Goal: Information Seeking & Learning: Understand process/instructions

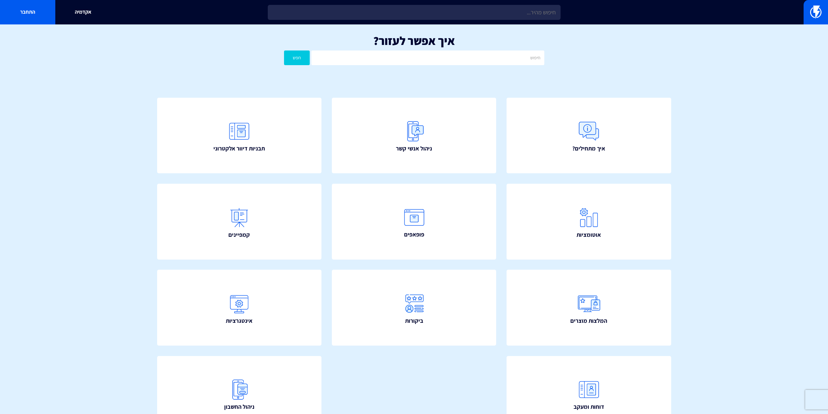
drag, startPoint x: 679, startPoint y: 71, endPoint x: 689, endPoint y: 5, distance: 66.4
click at [679, 71] on div "איך אפשר לעזור? חפש" at bounding box center [414, 51] width 828 height 54
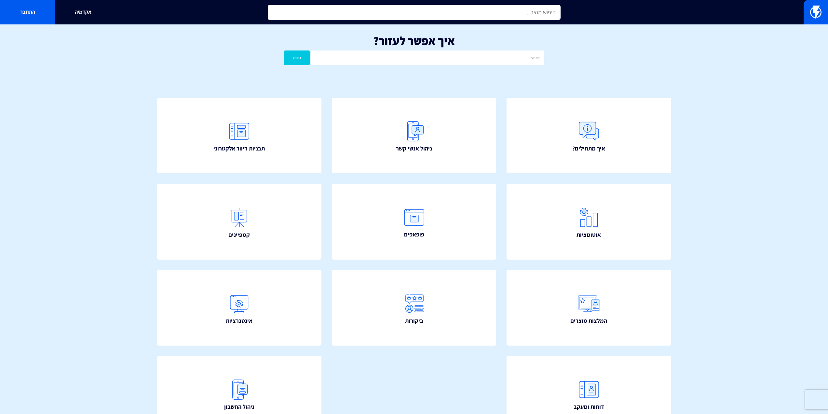
click at [497, 9] on input "text" at bounding box center [414, 12] width 293 height 15
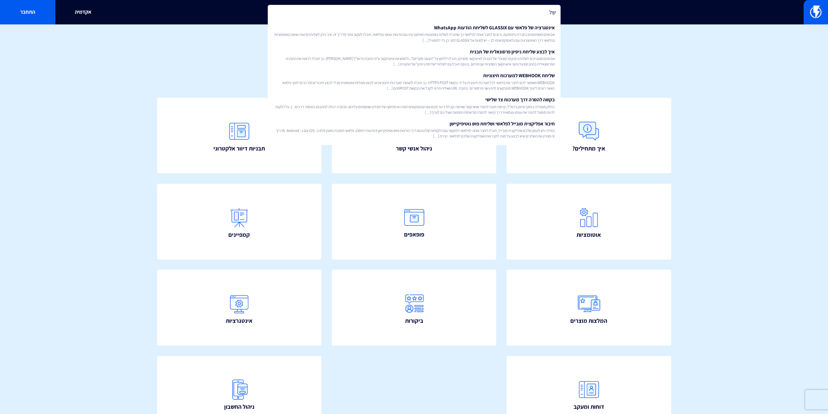
type input "ש"
type input "S"
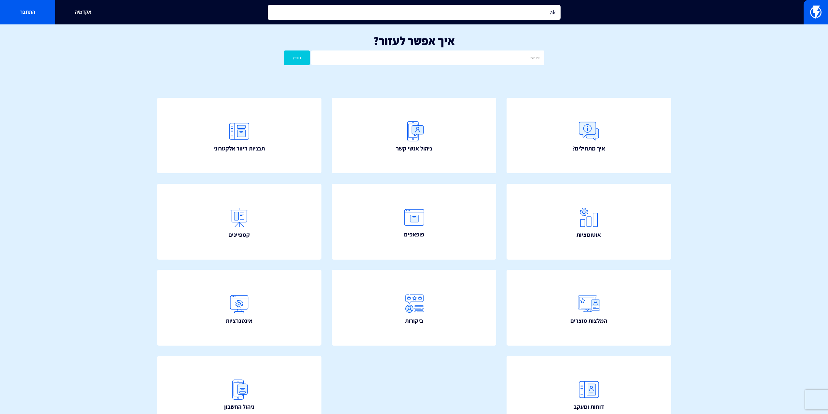
type input "a"
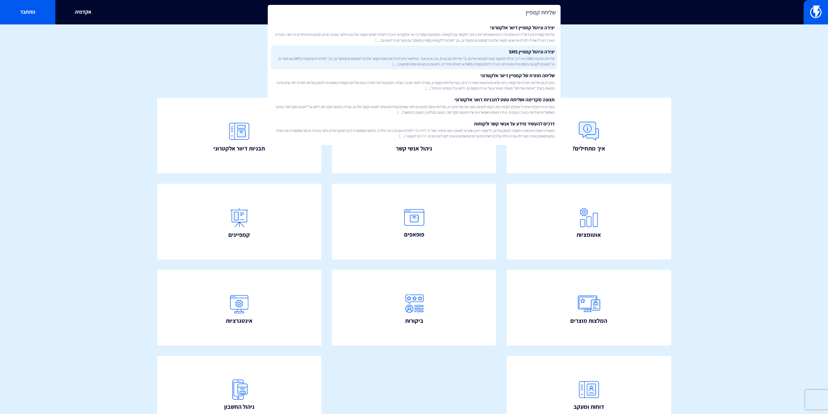
type input "שליחת קמפיין"
click at [527, 50] on link "יצירה וניהול קמפיין SMS שליחת הודעות SMS היא דרך יעילה לתקשר עם הלקוחות שלכם, ע…" at bounding box center [414, 58] width 286 height 24
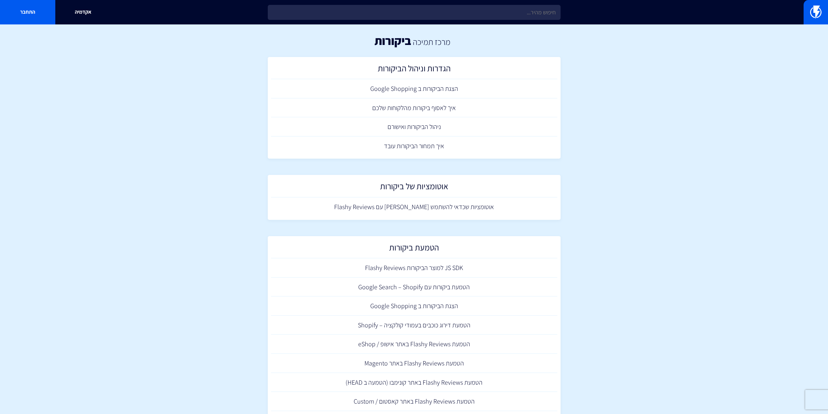
click at [681, 227] on section "מרכז תמיכה ביקורות הגדרות וניהול הביקורות הצגת הביקורות ב Google Shopping איך ל…" at bounding box center [414, 246] width 828 height 444
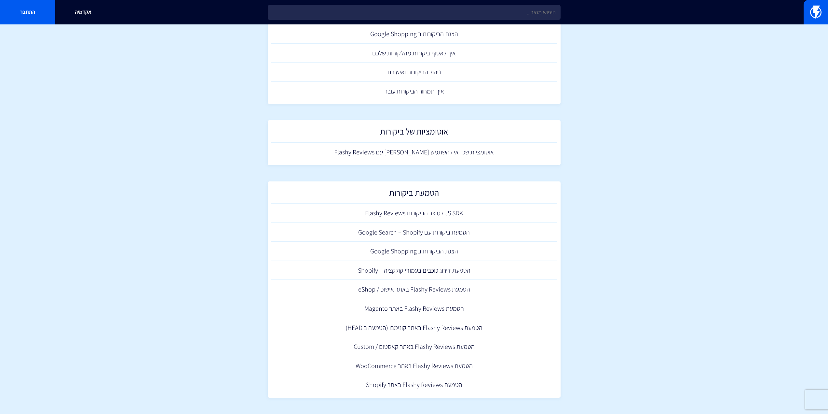
click at [649, 159] on section "מרכז תמיכה ביקורות הגדרות וניהול הביקורות הצגת הביקורות ב Google Shopping איך ל…" at bounding box center [414, 192] width 828 height 444
click at [605, 314] on section "מרכז תמיכה ביקורות הגדרות וניהול הביקורות הצגת הביקורות ב Google Shopping איך ל…" at bounding box center [414, 192] width 828 height 444
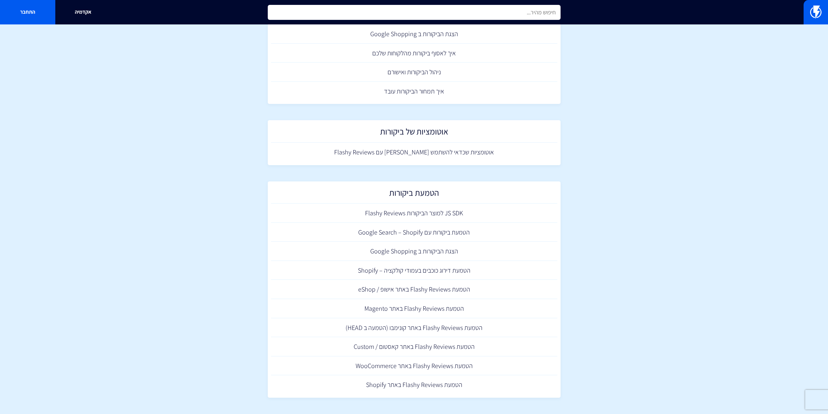
click at [466, 9] on input "text" at bounding box center [414, 12] width 293 height 15
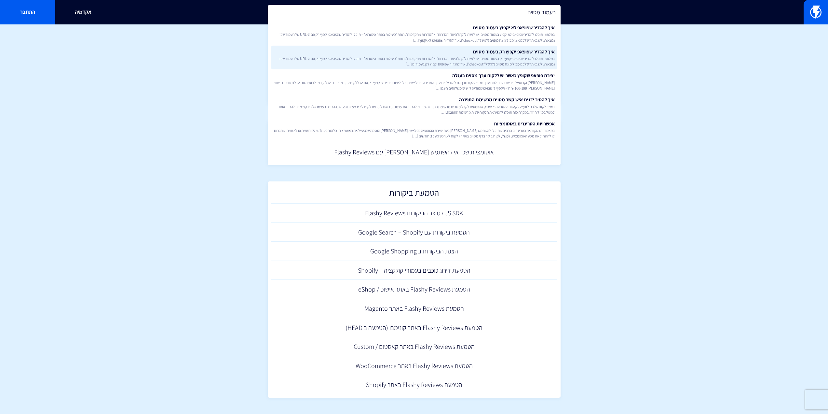
type input "בעמוד מסוים"
click at [507, 63] on span "בפלאשי תוכלו להגדיר שפופאפ יקפוץ רק בעמוד מסוים. יש לגשת ל”קהל היעד והגדרות” > …" at bounding box center [414, 61] width 281 height 11
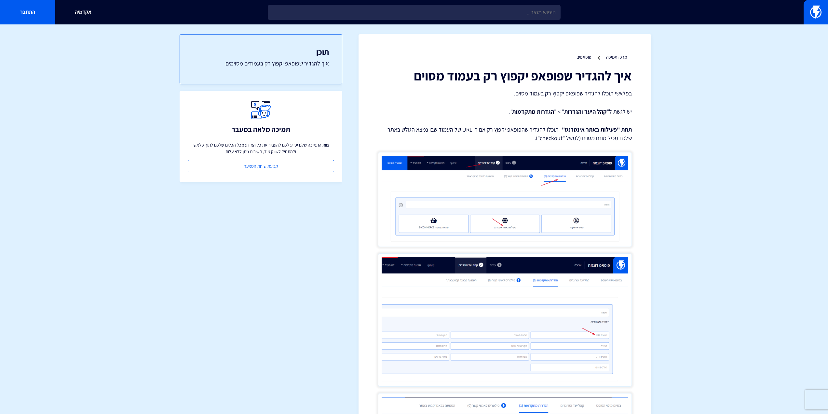
click at [530, 78] on h1 "איך להגדיר שפופאפ יקפוץ רק בעמוד מסוים" at bounding box center [505, 75] width 254 height 14
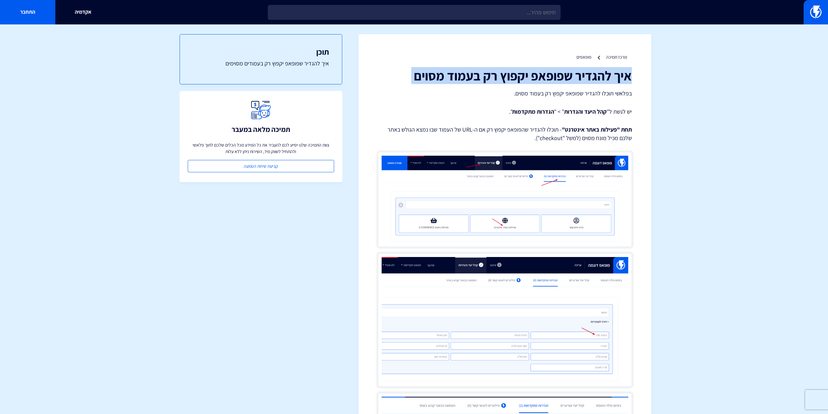
click at [530, 78] on h1 "איך להגדיר שפופאפ יקפוץ רק בעמוד מסוים" at bounding box center [505, 75] width 254 height 14
copy div "איך להגדיר שפופאפ יקפוץ רק בעמוד מסוים"
